Goal: Unclear

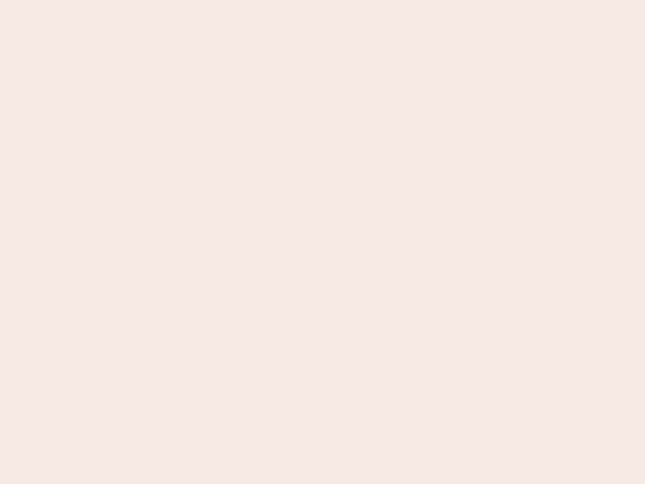
click at [323, 242] on nb-app "Almost there Thank you for registering for Newbook. Your account is under revie…" at bounding box center [322, 242] width 645 height 484
click at [323, 0] on nb-app "Almost there Thank you for registering for Newbook. Your account is under revie…" at bounding box center [322, 242] width 645 height 484
click at [345, 0] on nb-app "Almost there Thank you for registering for Newbook. Your account is under revie…" at bounding box center [322, 242] width 645 height 484
click at [323, 242] on nb-app "Almost there Thank you for registering for Newbook. Your account is under revie…" at bounding box center [322, 242] width 645 height 484
click at [323, 0] on nb-app "Almost there Thank you for registering for Newbook. Your account is under revie…" at bounding box center [322, 242] width 645 height 484
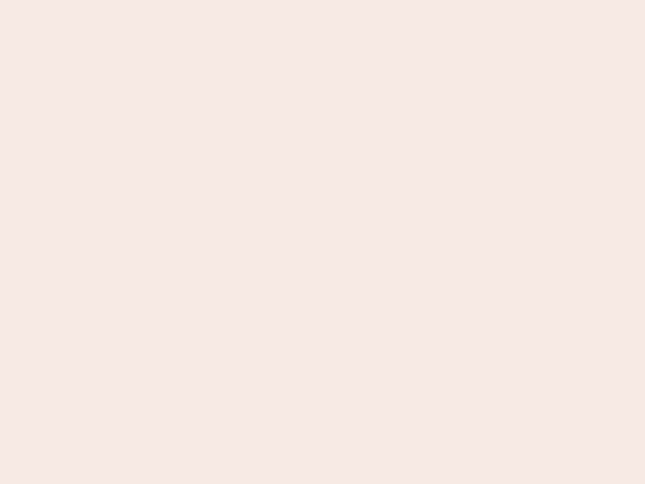
click at [225, 0] on nb-app "Almost there Thank you for registering for Newbook. Your account is under revie…" at bounding box center [322, 242] width 645 height 484
click at [323, 242] on nb-app "Almost there Thank you for registering for Newbook. Your account is under revie…" at bounding box center [322, 242] width 645 height 484
click at [323, 0] on nb-app "Almost there Thank you for registering for Newbook. Your account is under revie…" at bounding box center [322, 242] width 645 height 484
click at [225, 0] on nb-app "Almost there Thank you for registering for Newbook. Your account is under revie…" at bounding box center [322, 242] width 645 height 484
click at [323, 242] on nb-app "Almost there Thank you for registering for Newbook. Your account is under revie…" at bounding box center [322, 242] width 645 height 484
